Goal: Check status: Check status

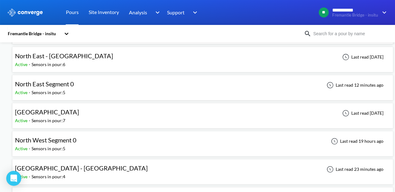
scroll to position [94, 0]
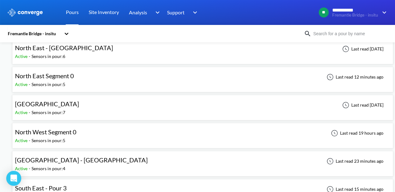
click at [134, 133] on div "North West Segment 0 Active - Sensors in pour: 5 Last read 19 hours ago" at bounding box center [202, 136] width 375 height 20
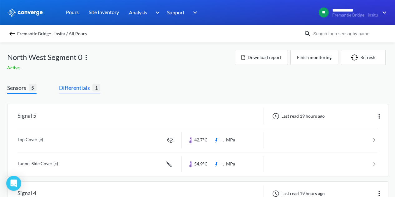
click at [75, 88] on span "Differentials" at bounding box center [75, 87] width 33 height 9
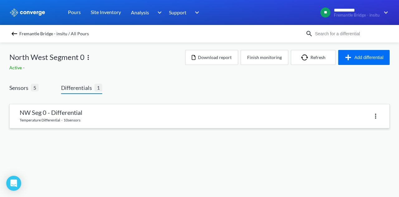
click at [127, 109] on link at bounding box center [200, 116] width 380 height 24
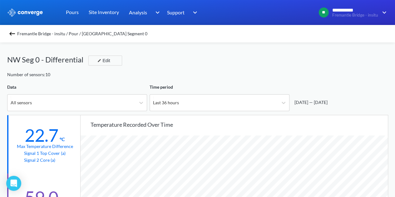
scroll to position [31, 0]
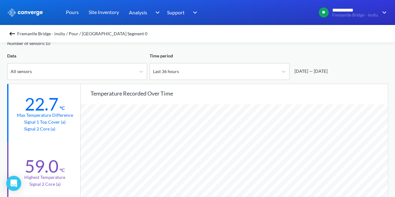
click at [11, 35] on img at bounding box center [11, 33] width 7 height 7
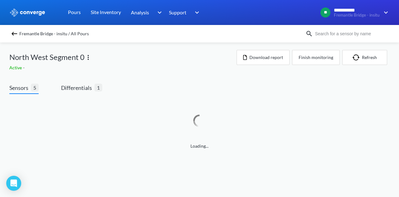
click at [13, 33] on img at bounding box center [14, 33] width 7 height 7
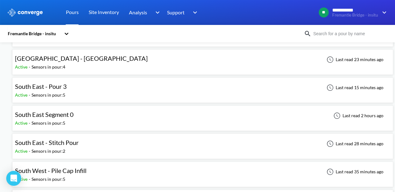
scroll to position [218, 0]
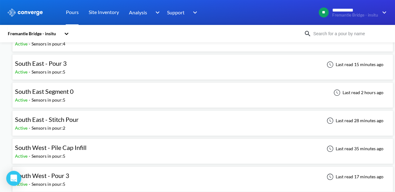
click at [74, 119] on span "South East - Stitch Pour" at bounding box center [47, 119] width 64 height 7
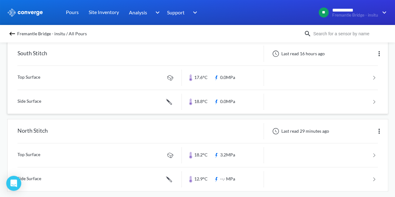
scroll to position [68, 0]
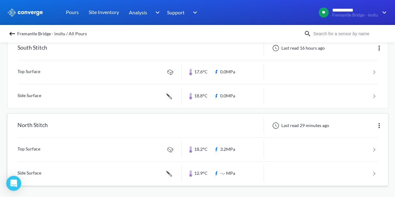
click at [84, 131] on div "North Stitch" at bounding box center [94, 125] width 174 height 16
click at [83, 123] on div "North Stitch" at bounding box center [94, 125] width 174 height 16
click at [69, 146] on link at bounding box center [197, 150] width 360 height 24
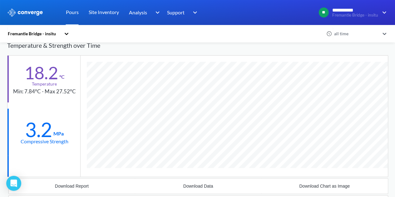
scroll to position [14, 0]
